Goal: Go to known website: Access a specific website the user already knows

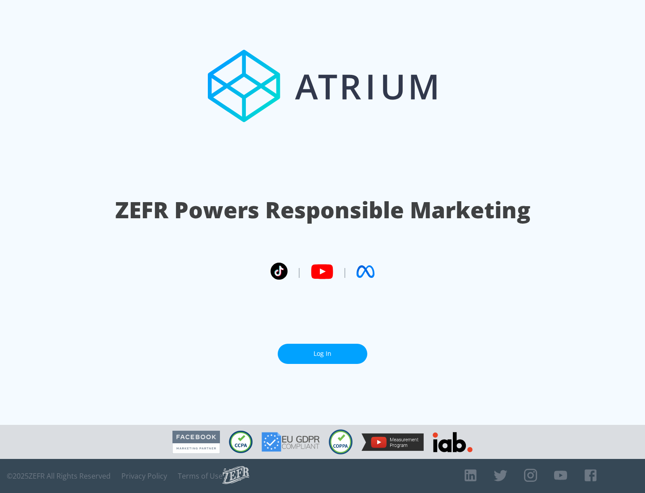
click at [322, 350] on link "Log In" at bounding box center [323, 354] width 90 height 20
